Goal: Task Accomplishment & Management: Manage account settings

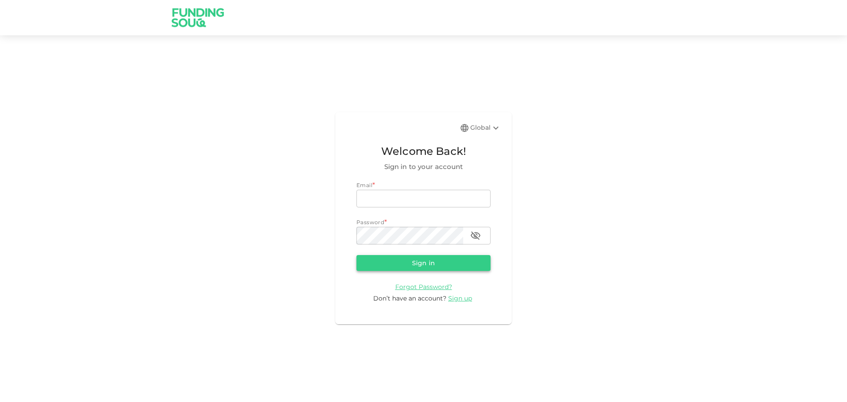
type input "[EMAIL_ADDRESS][DOMAIN_NAME]"
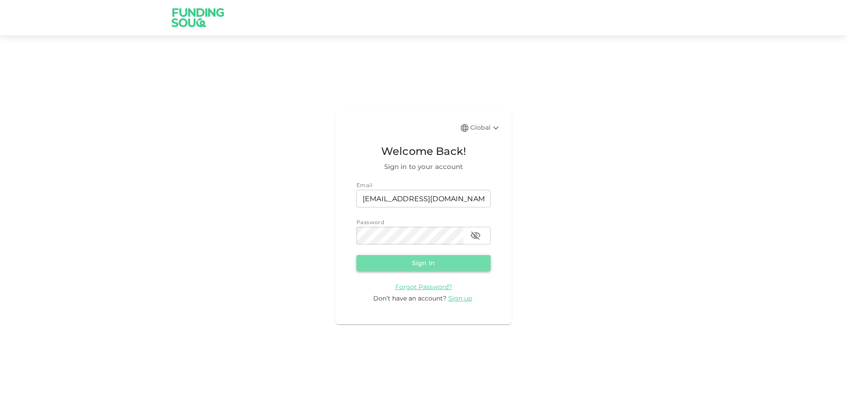
click at [427, 261] on button "Sign in" at bounding box center [423, 263] width 134 height 16
